Goal: Obtain resource: Download file/media

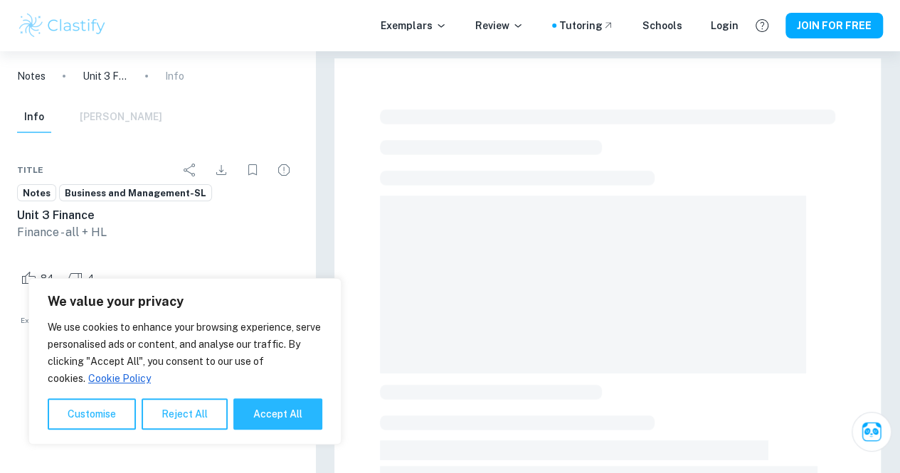
click at [251, 241] on p "Finance - all + HL" at bounding box center [157, 232] width 281 height 17
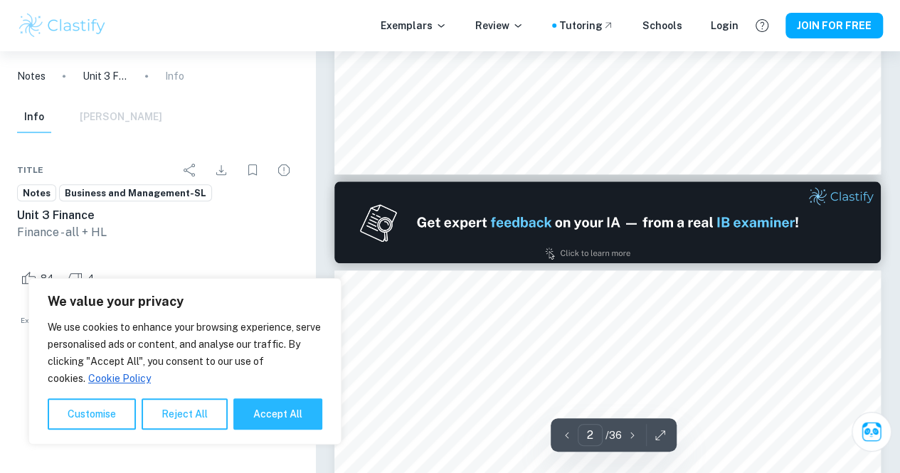
type input "1"
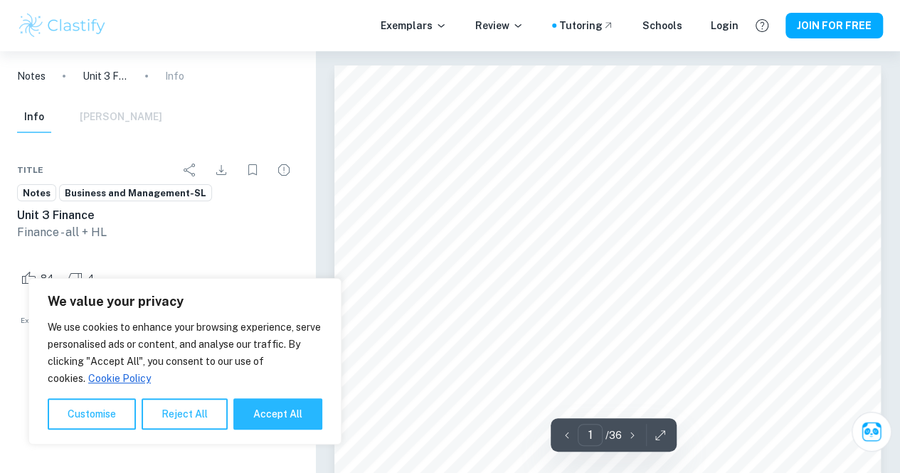
click at [663, 439] on icon "button" at bounding box center [660, 436] width 14 height 14
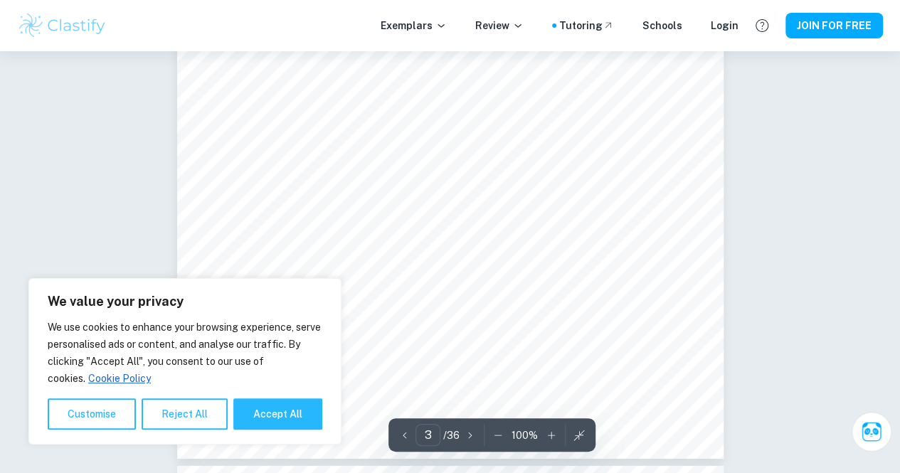
scroll to position [2117, 0]
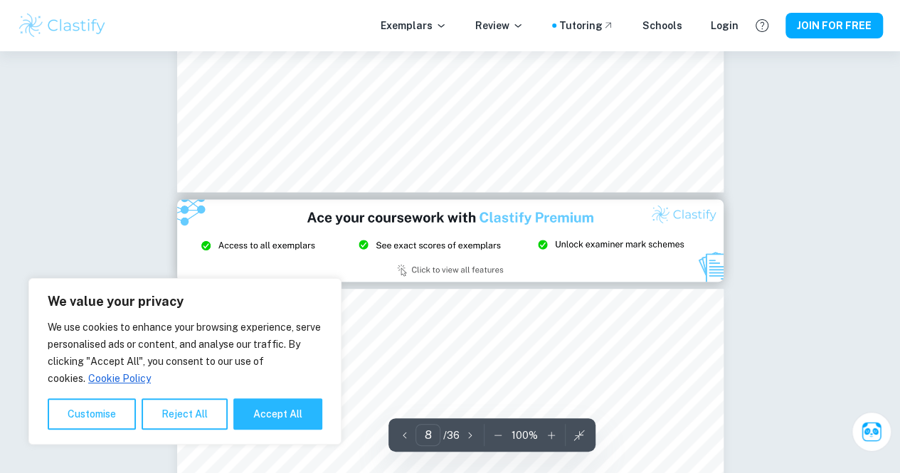
type input "9"
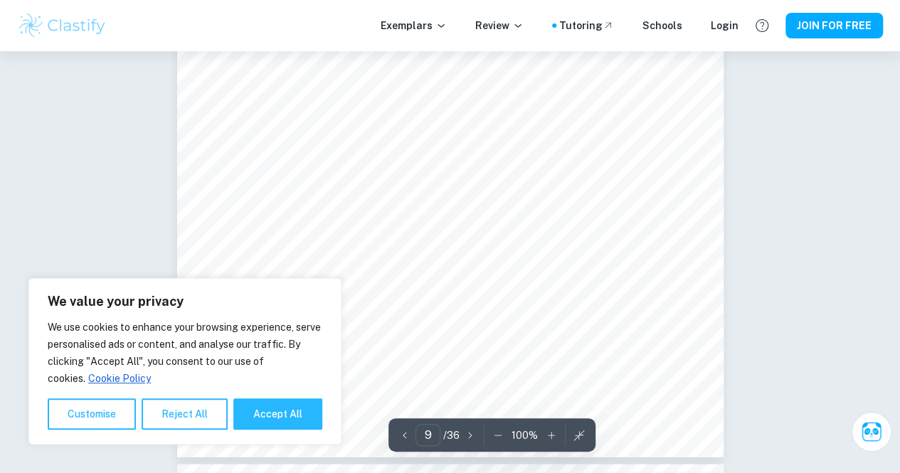
scroll to position [6889, 0]
